Goal: Task Accomplishment & Management: Manage account settings

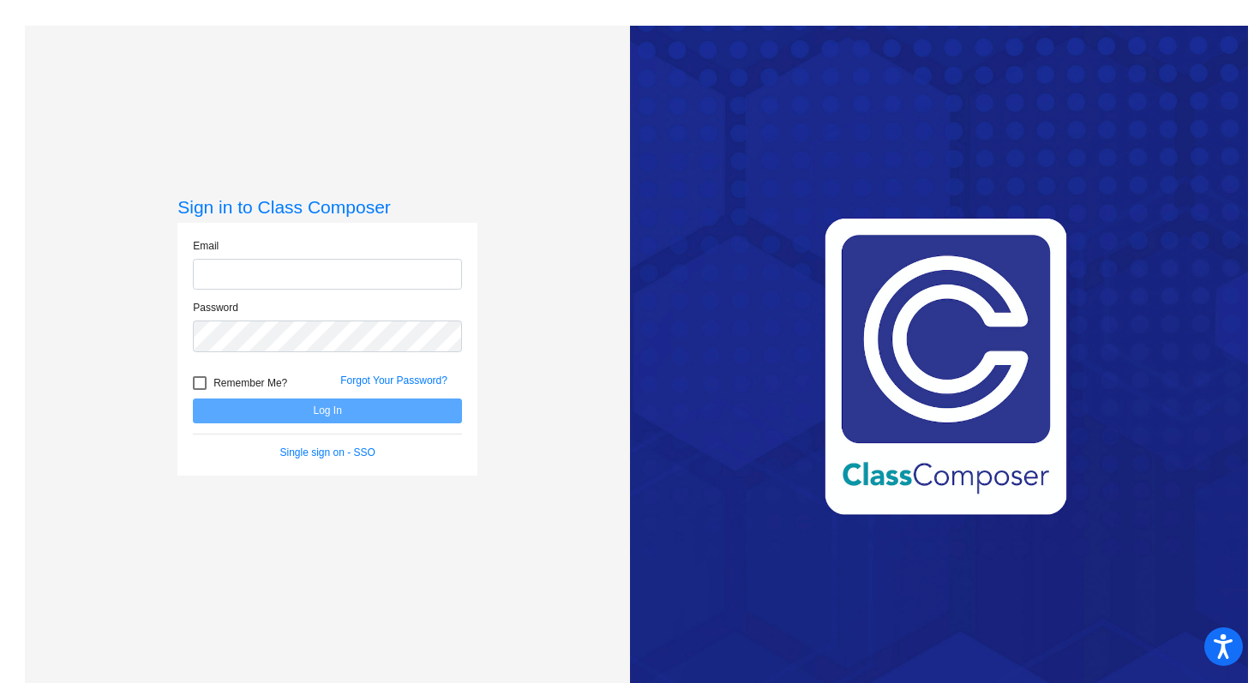
click at [274, 273] on input "email" at bounding box center [327, 275] width 269 height 32
click at [531, 111] on div "Sign in to Class Composer Email Password Remember Me? Forgot Your Password? Log…" at bounding box center [327, 367] width 605 height 683
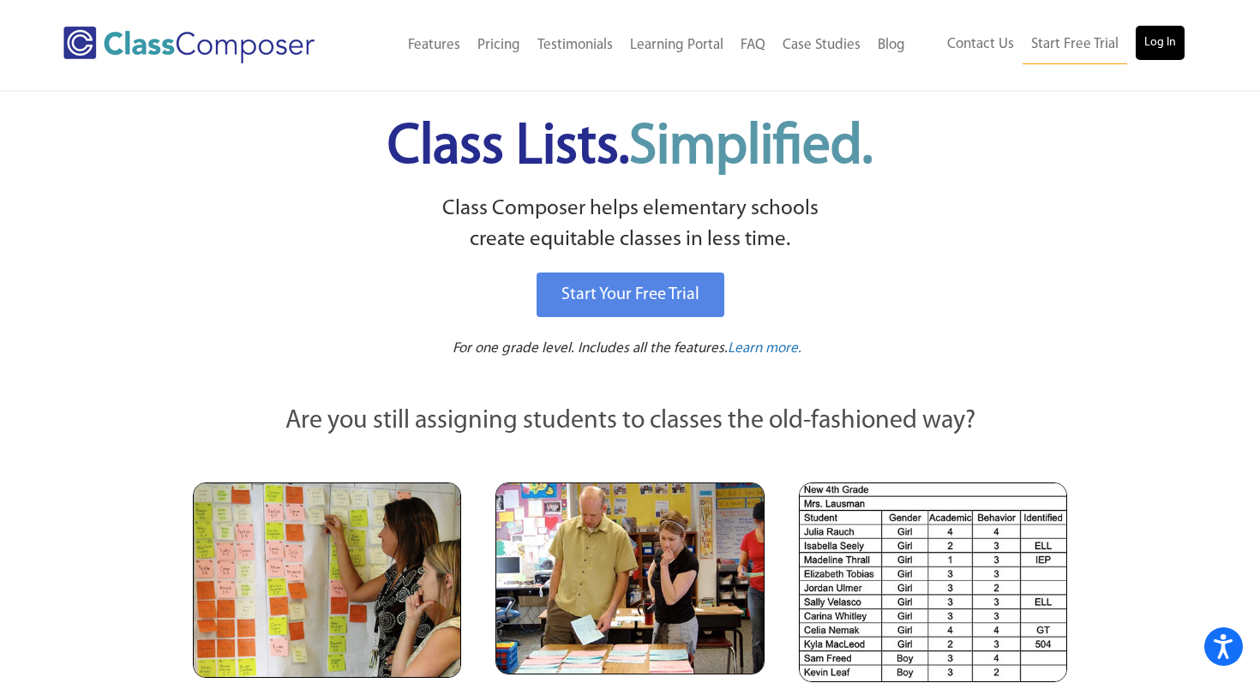
click at [1158, 35] on link "Log In" at bounding box center [1160, 43] width 49 height 34
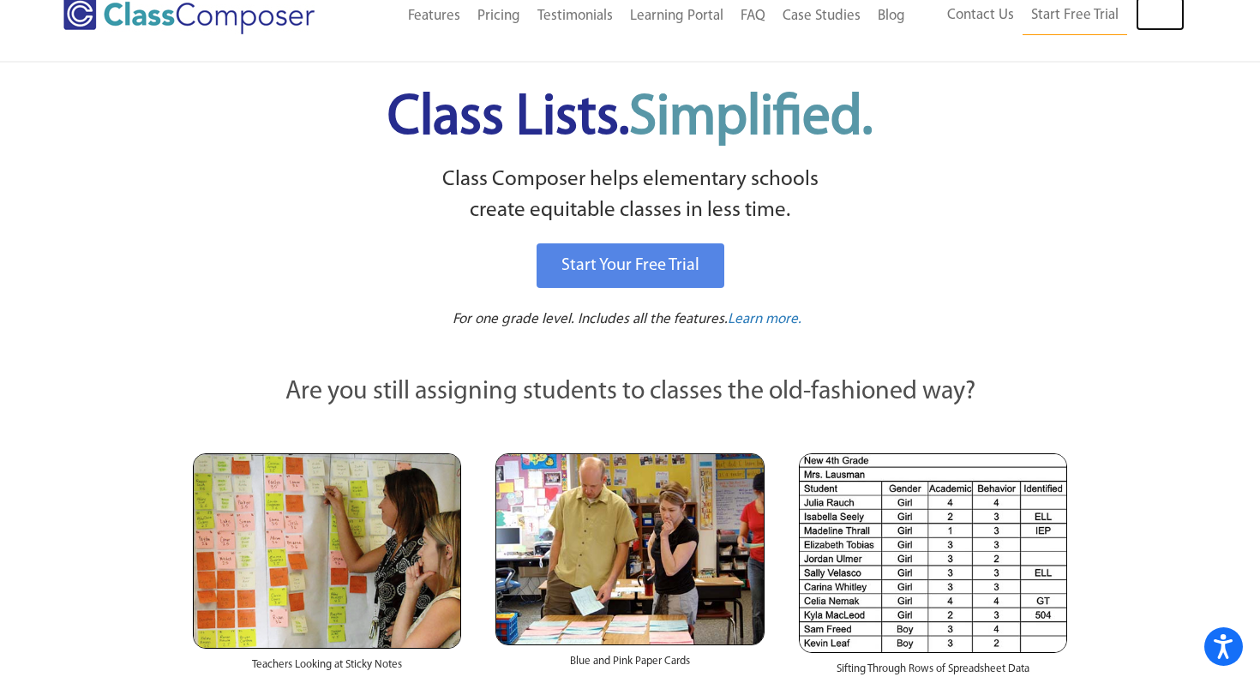
scroll to position [36, 0]
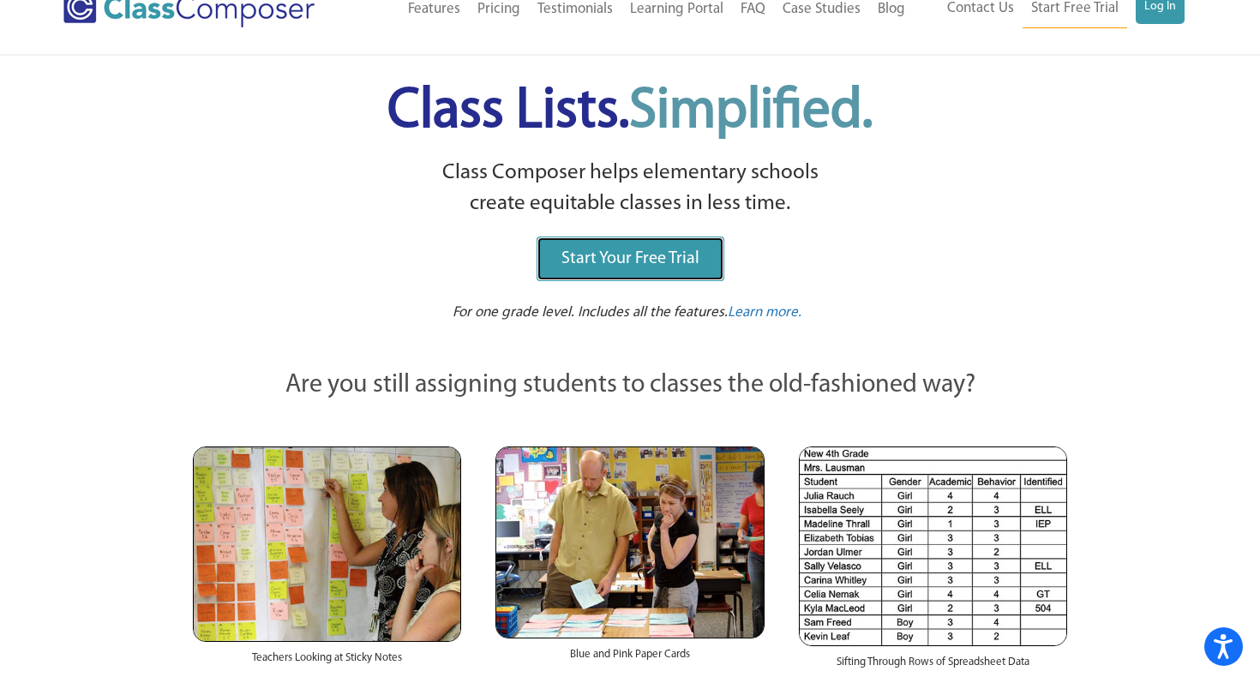
click at [639, 277] on link "Start Your Free Trial" at bounding box center [631, 259] width 188 height 45
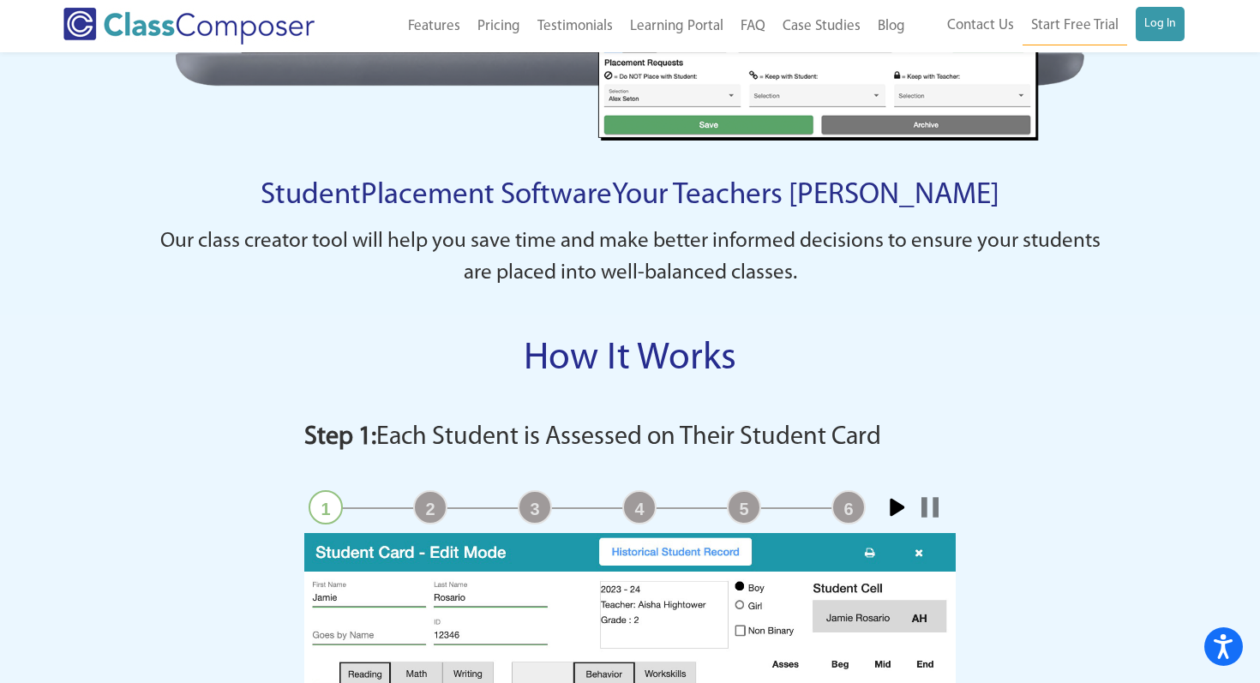
scroll to position [1436, 0]
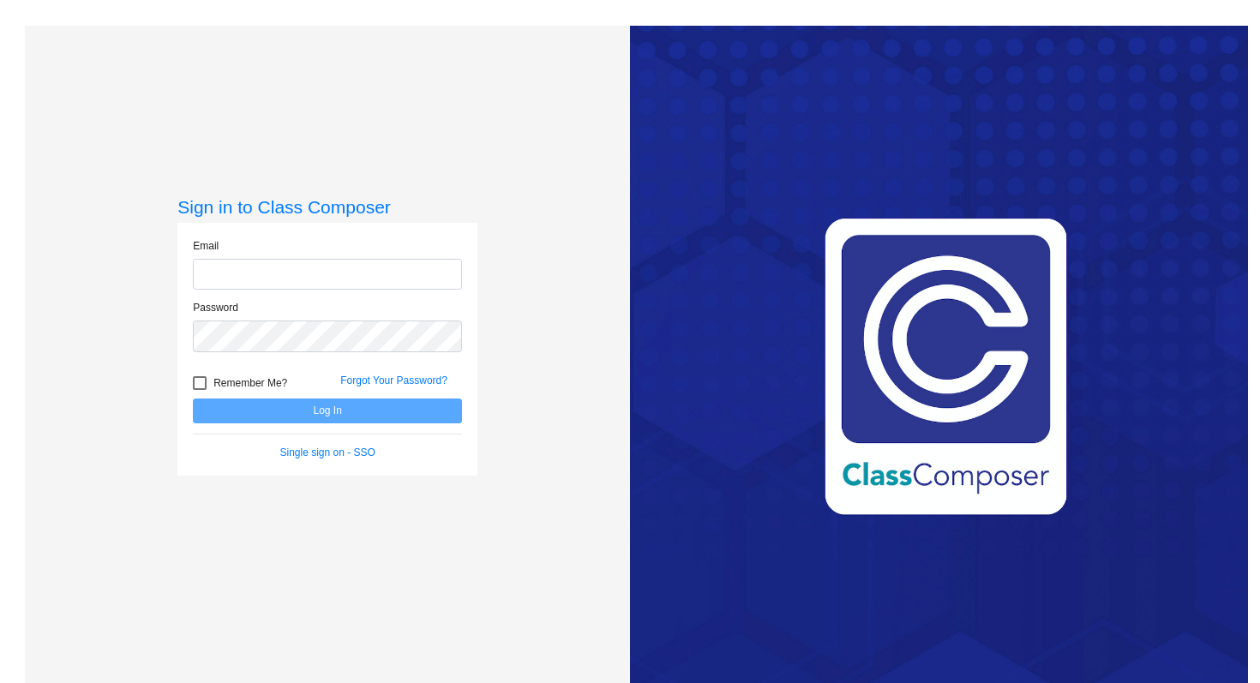
click at [299, 276] on input "email" at bounding box center [327, 275] width 269 height 32
type input "lewis.kaseylee@pcr3schools.org"
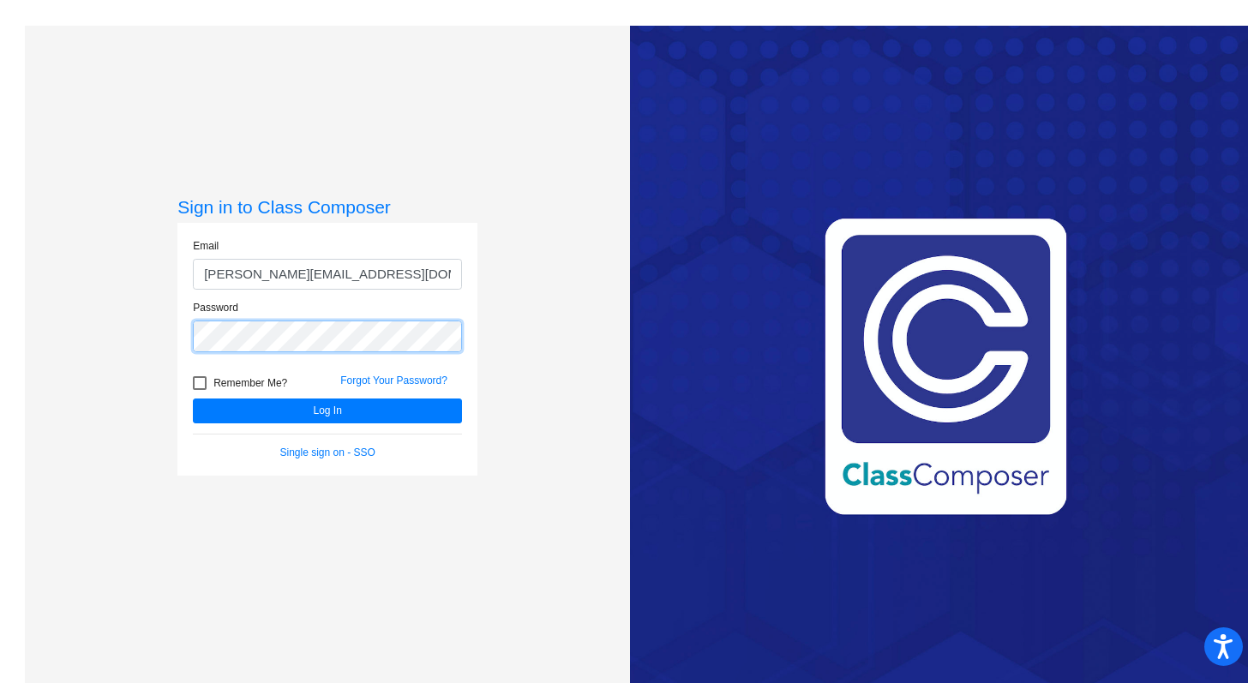
click at [193, 399] on button "Log In" at bounding box center [327, 411] width 269 height 25
